Goal: Transaction & Acquisition: Purchase product/service

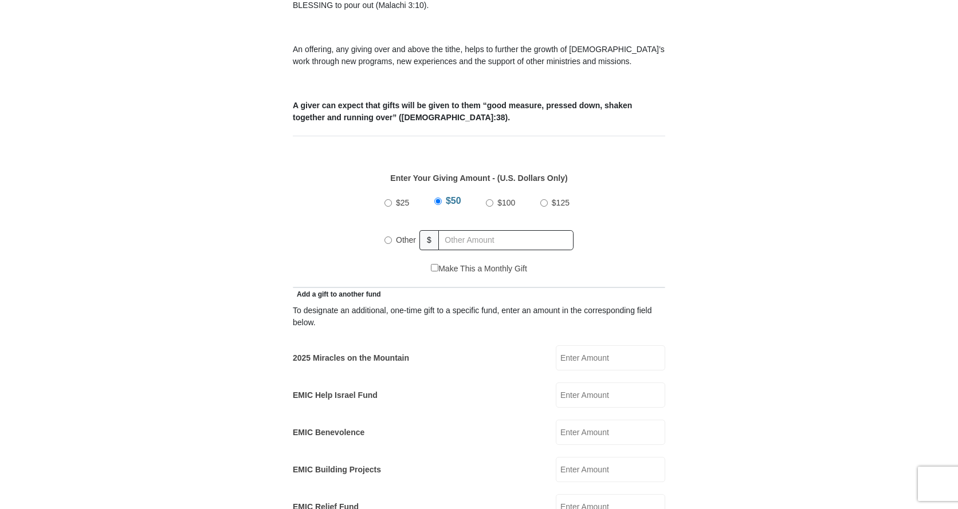
click at [387, 237] on input "Other" at bounding box center [387, 240] width 7 height 7
radio input "true"
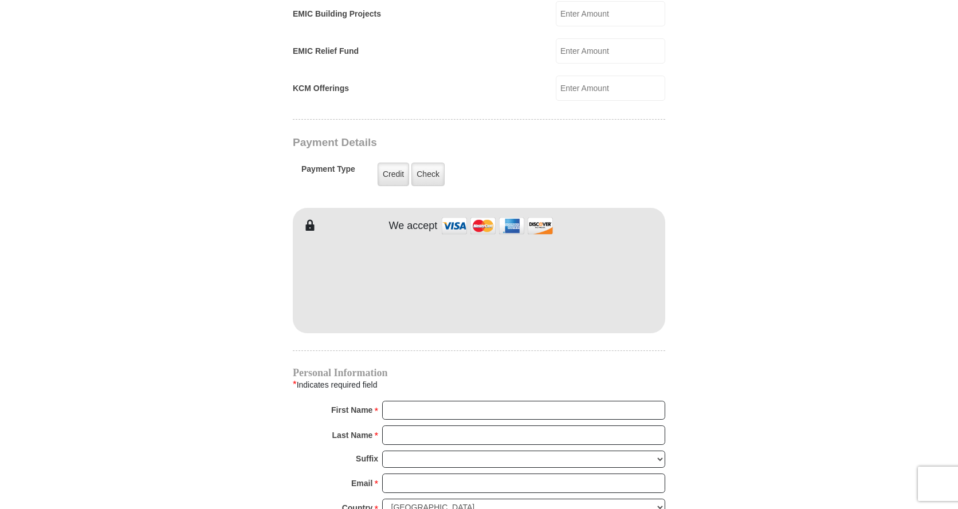
scroll to position [859, 0]
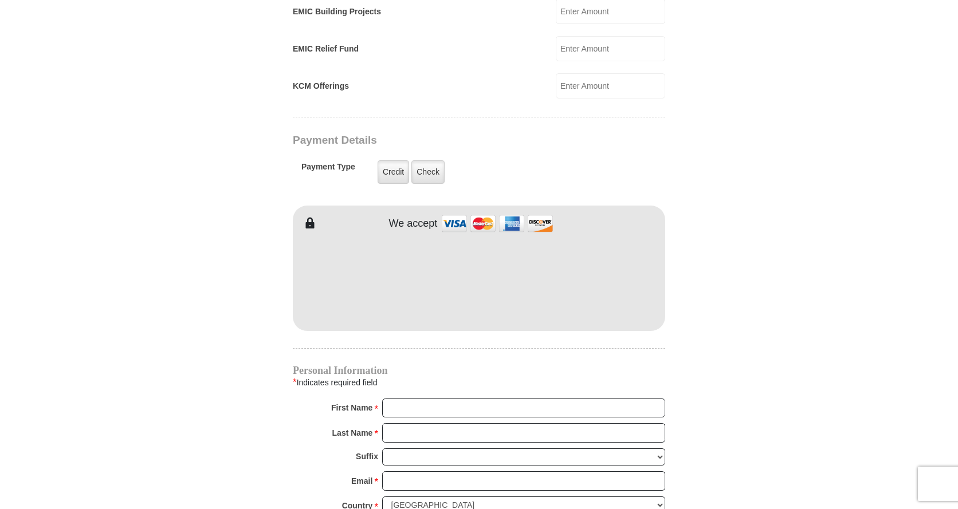
type input "500.00"
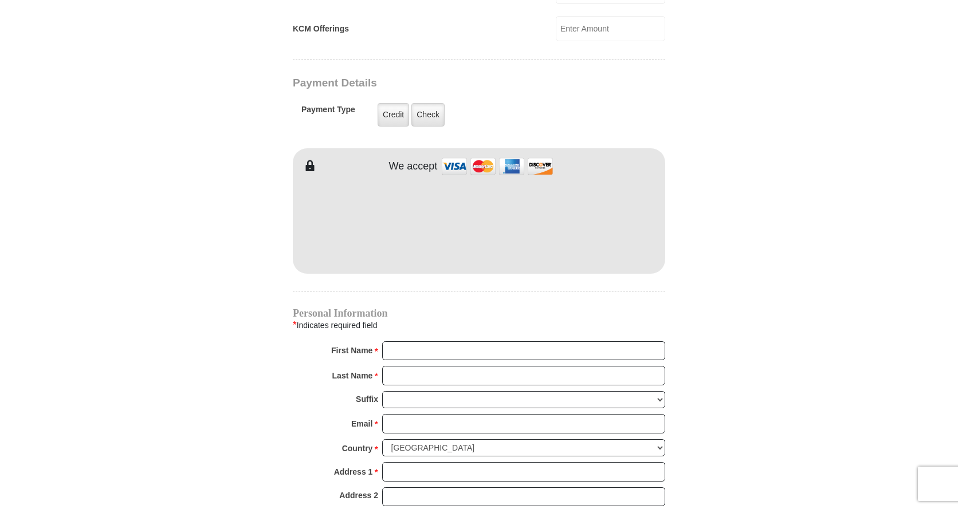
scroll to position [974, 0]
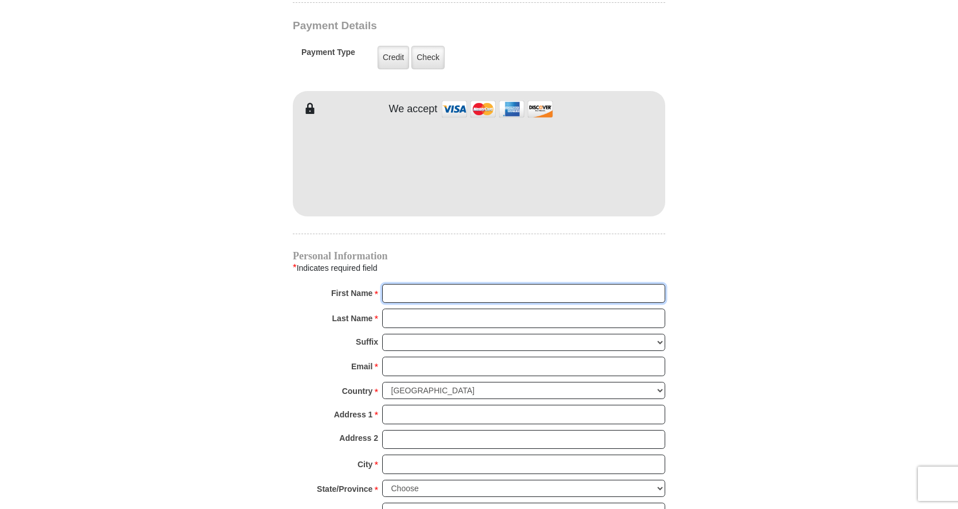
click at [411, 284] on input "First Name *" at bounding box center [523, 293] width 283 height 19
type input "[PERSON_NAME]"
type input "Crow"
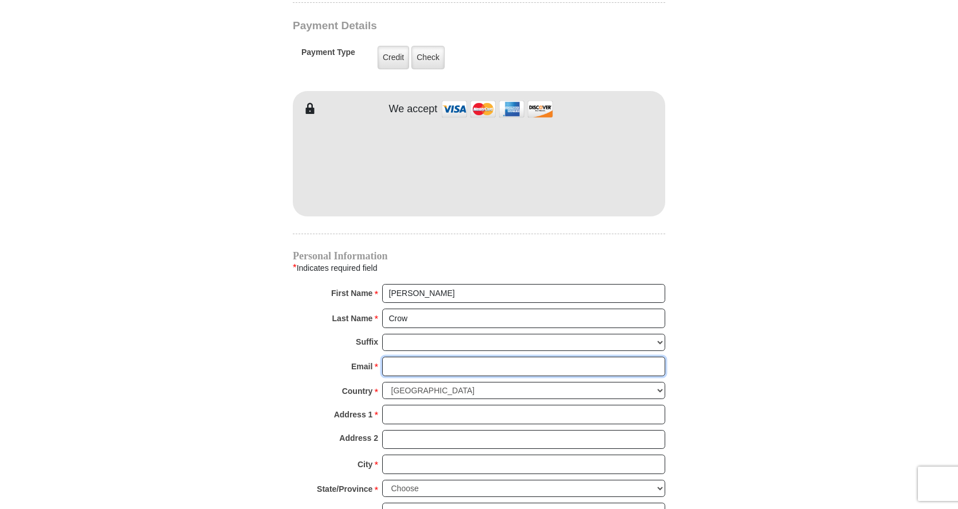
type input "[EMAIL_ADDRESS][DOMAIN_NAME]"
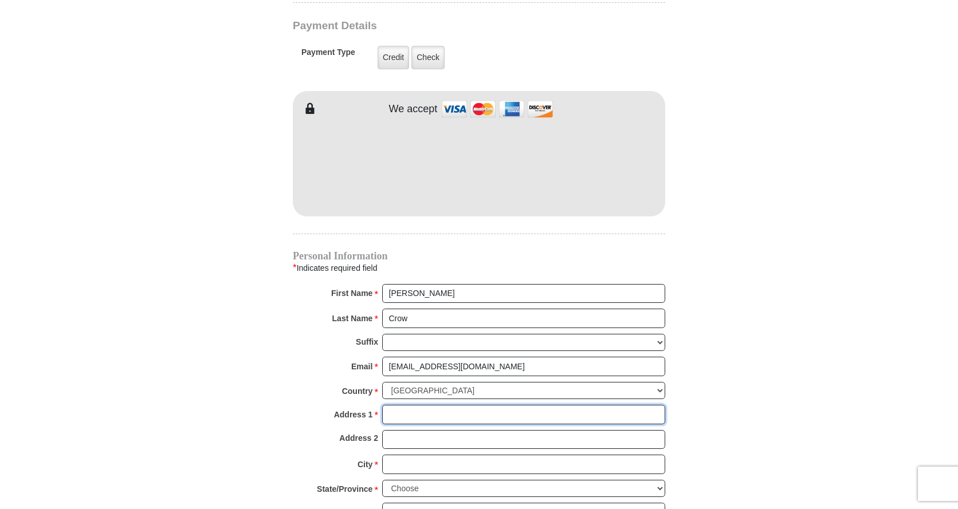
type input "[STREET_ADDRESS]"
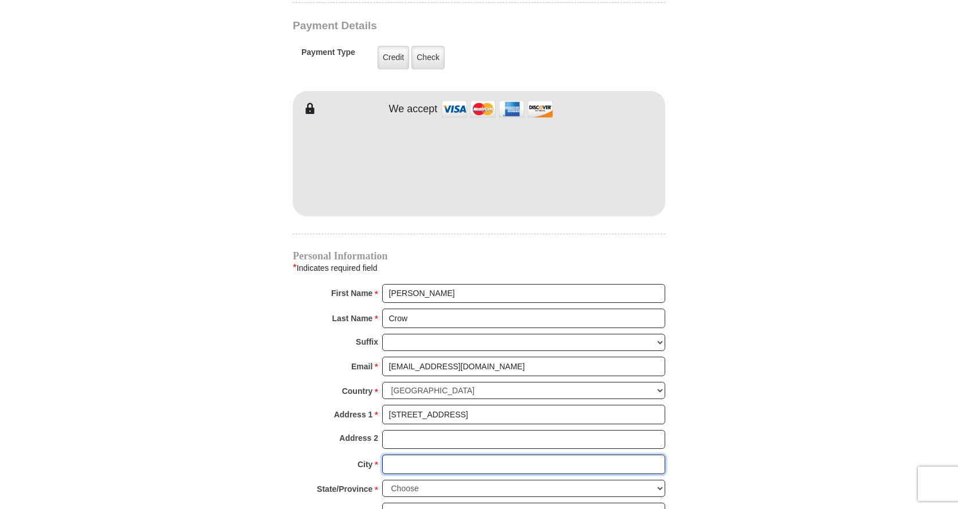
type input "[GEOGRAPHIC_DATA]"
select select "AR"
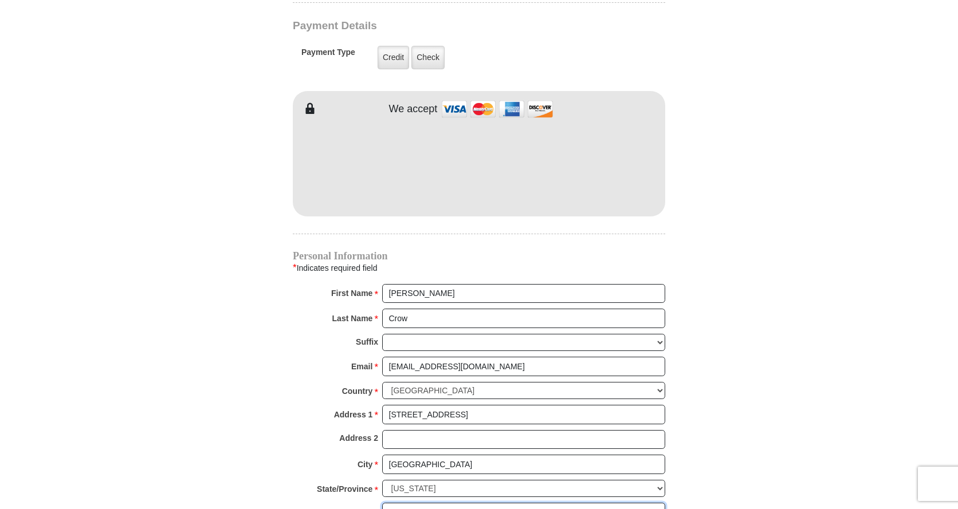
type input "72740-7633"
type input "4797894268"
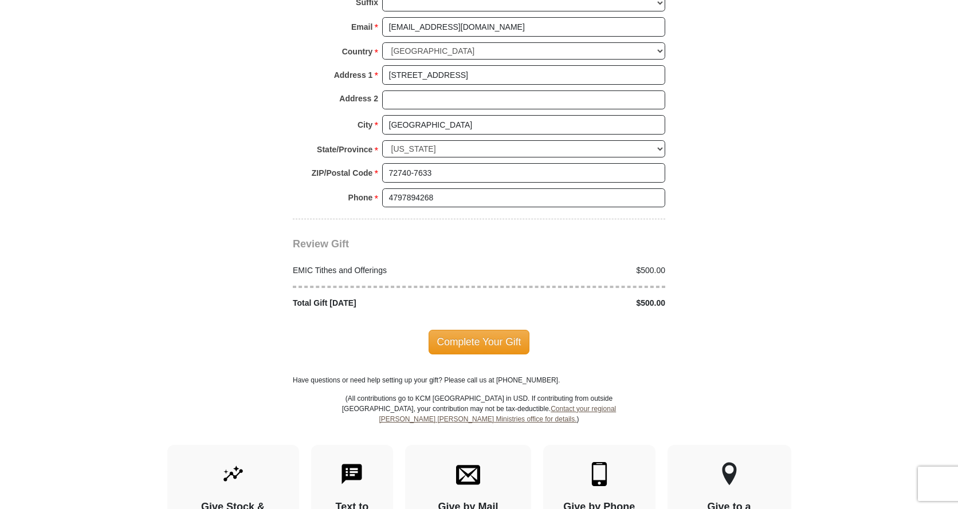
scroll to position [1375, 0]
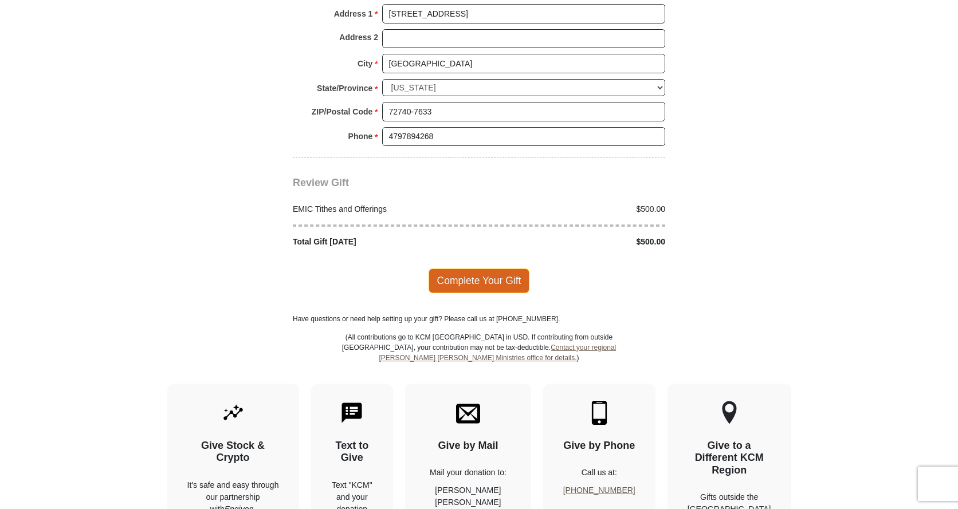
click at [476, 269] on span "Complete Your Gift" at bounding box center [479, 281] width 101 height 24
